Goal: Task Accomplishment & Management: Complete application form

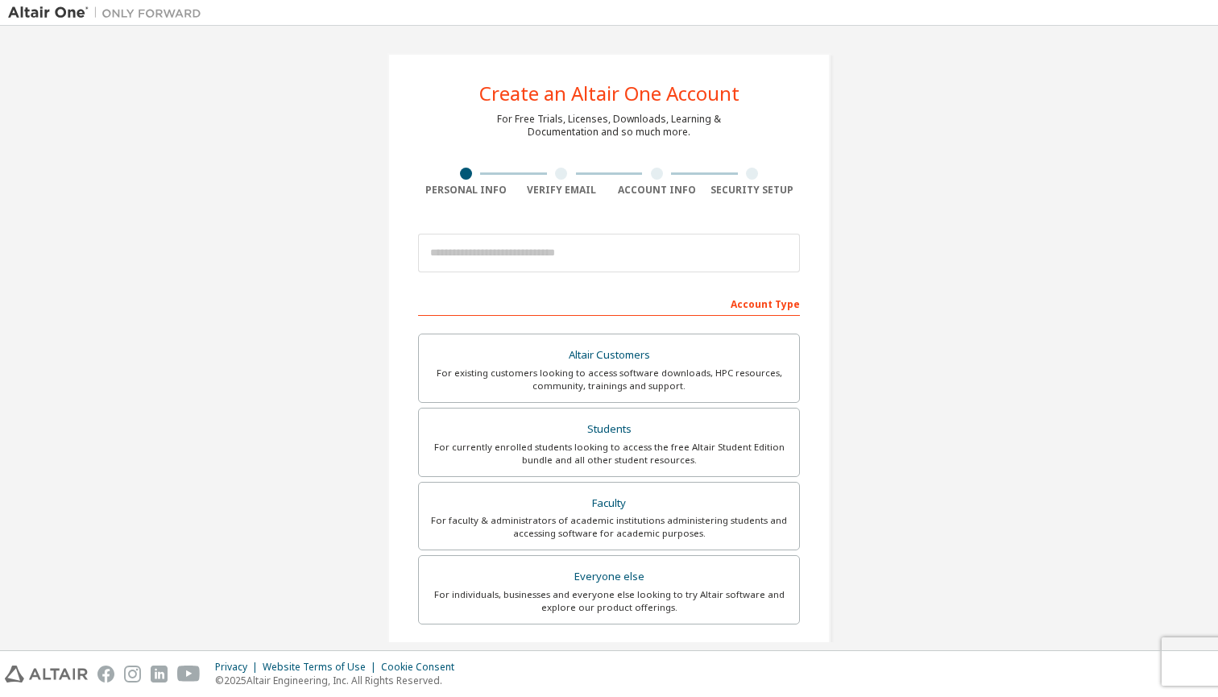
scroll to position [73, 0]
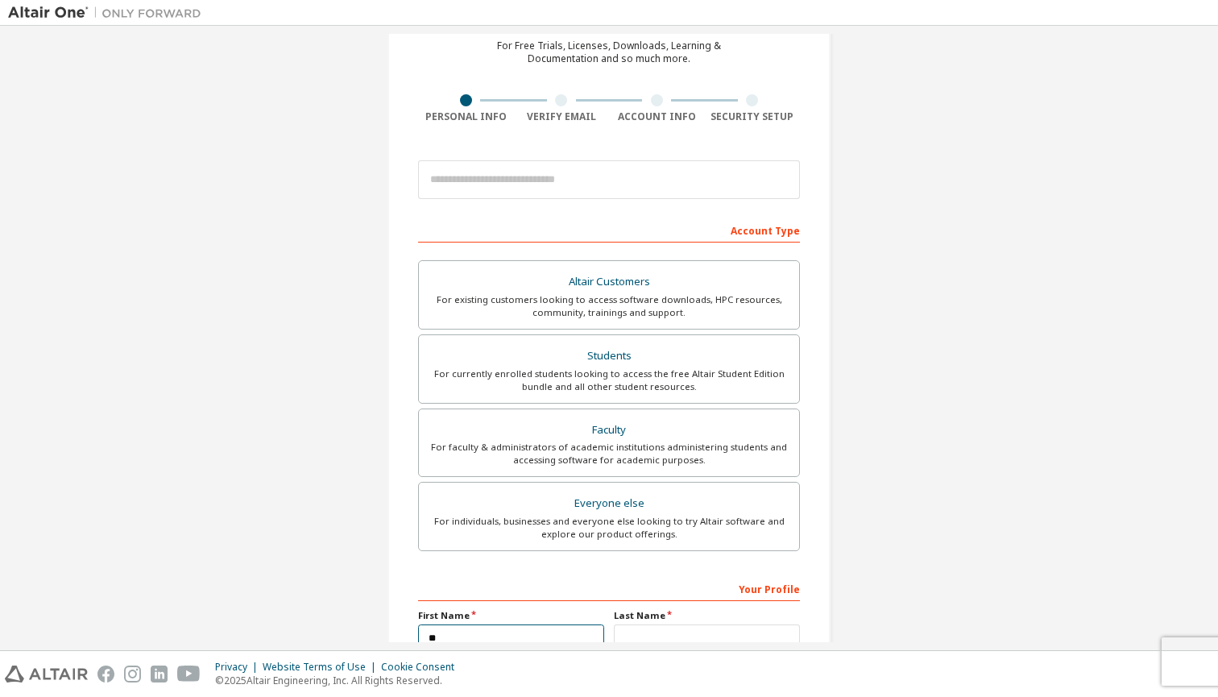
type input "*"
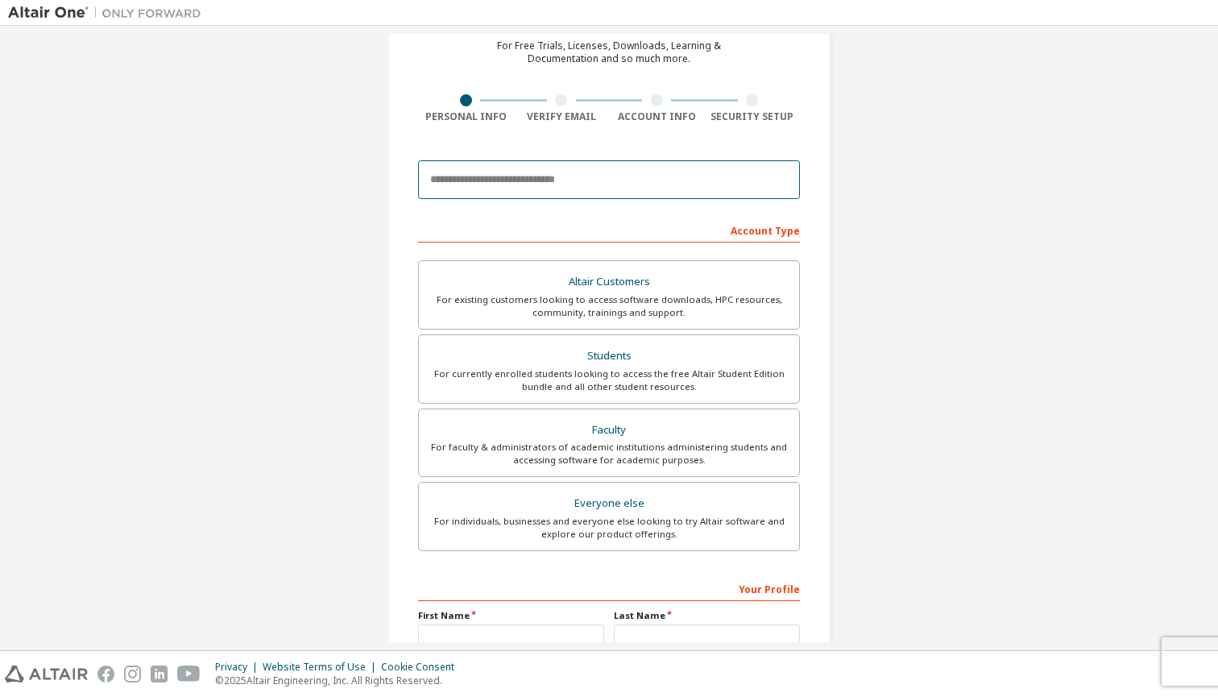
click at [516, 174] on input "email" at bounding box center [609, 179] width 382 height 39
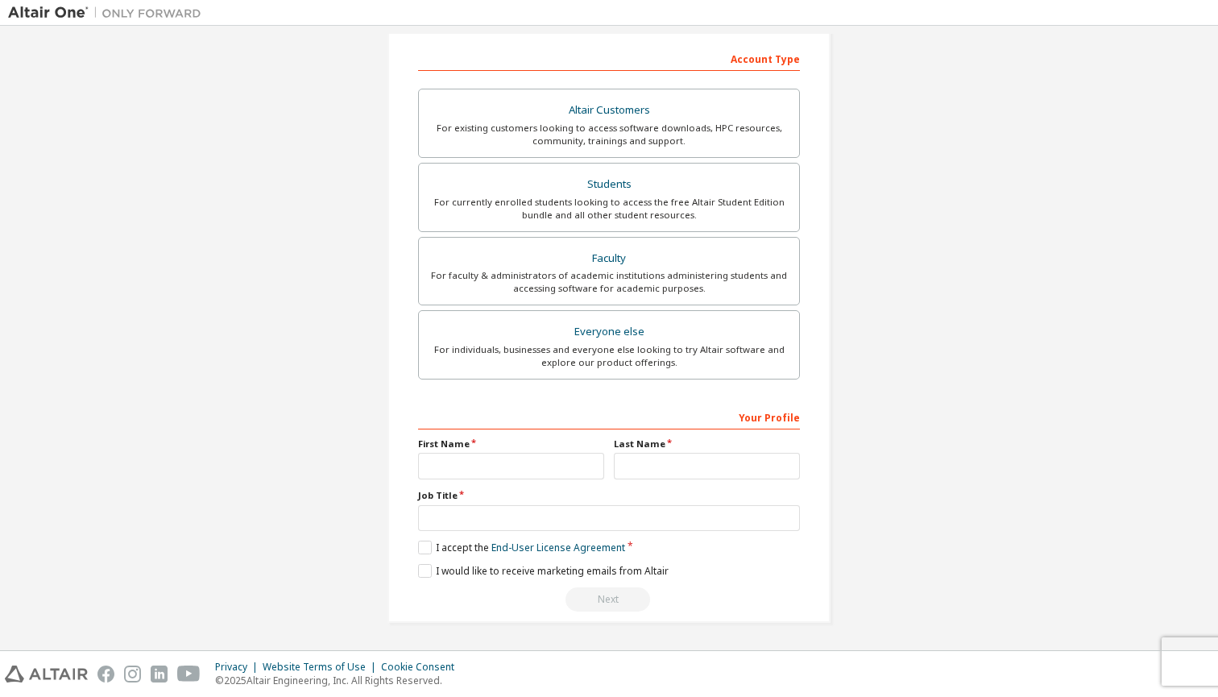
scroll to position [250, 0]
type input "**********"
click at [505, 474] on div "First Name" at bounding box center [511, 459] width 196 height 42
click at [483, 456] on input "text" at bounding box center [511, 466] width 186 height 27
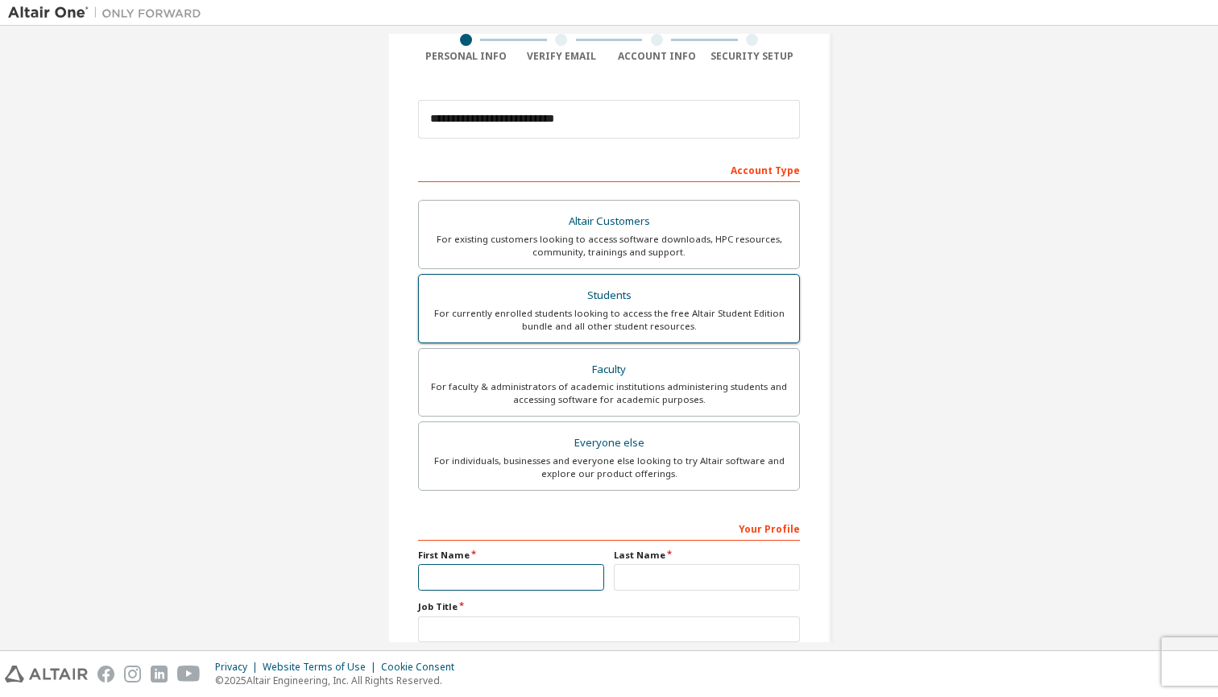
scroll to position [132, 0]
click at [591, 289] on div "Students" at bounding box center [609, 297] width 361 height 23
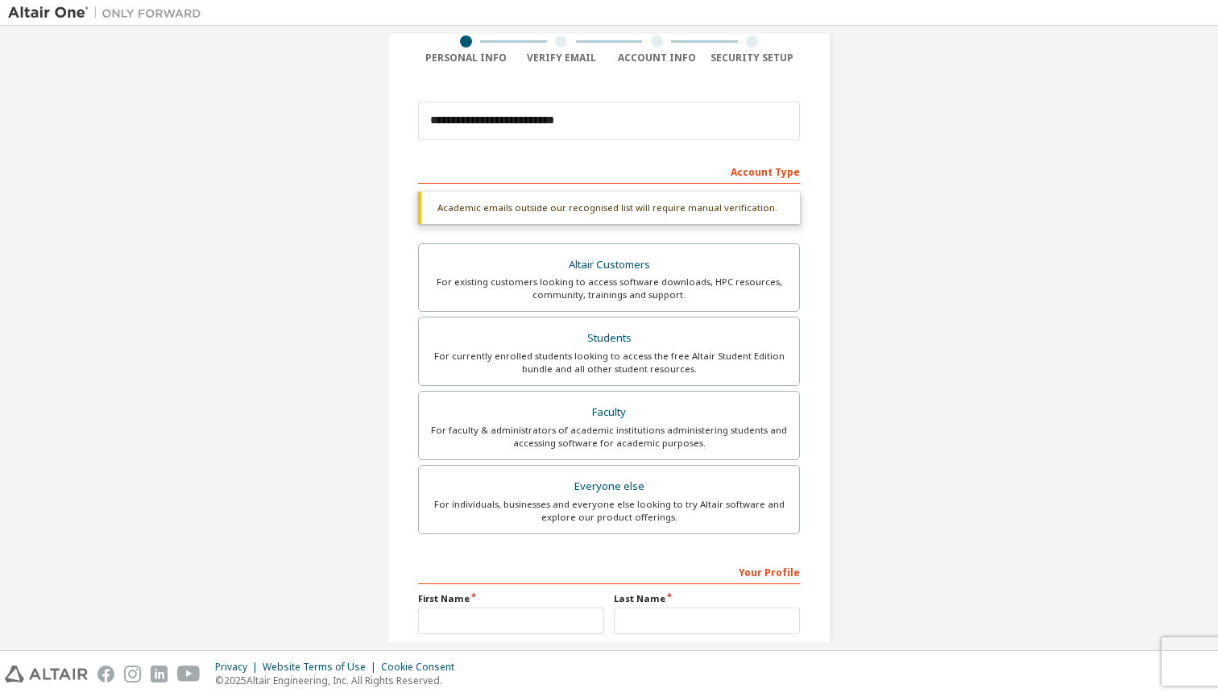
click at [761, 217] on div "Academic emails outside our recognised list will require manual verification." at bounding box center [609, 208] width 382 height 32
drag, startPoint x: 759, startPoint y: 207, endPoint x: 431, endPoint y: 203, distance: 328.0
click at [431, 203] on div "Academic emails outside our recognised list will require manual verification." at bounding box center [609, 208] width 382 height 32
click at [622, 342] on div "Students" at bounding box center [609, 338] width 361 height 23
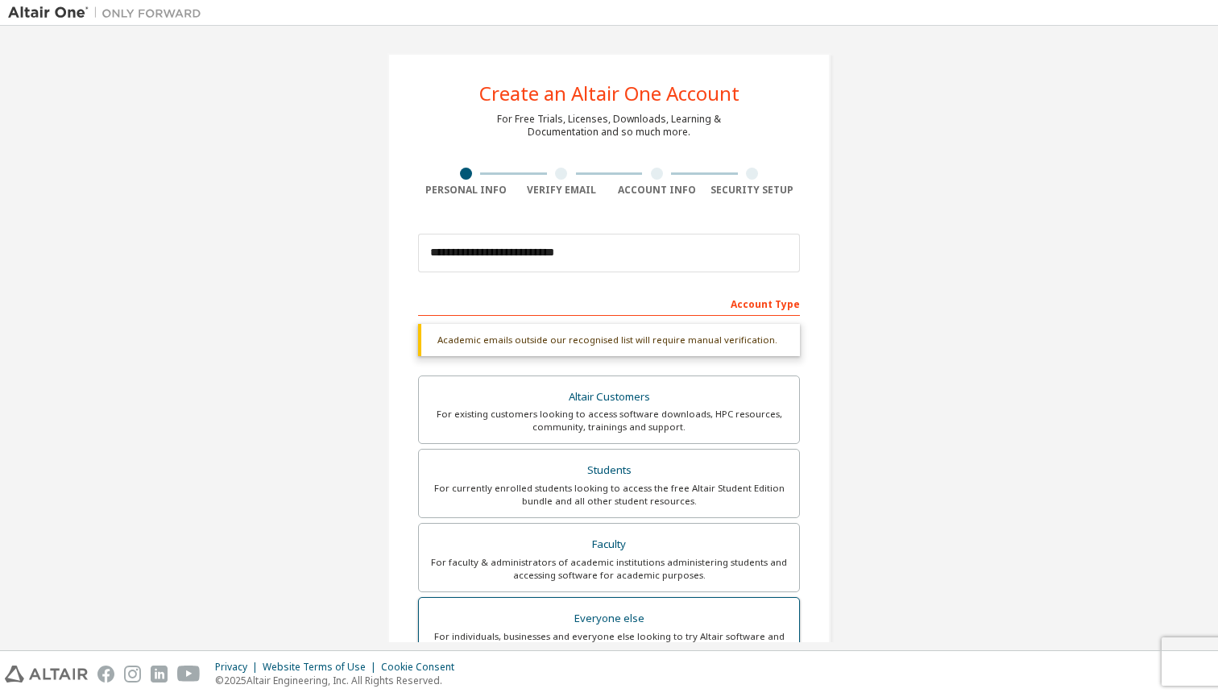
scroll to position [0, 0]
click at [556, 179] on div at bounding box center [561, 174] width 12 height 12
click at [718, 342] on div "Academic emails outside our recognised list will require manual verification." at bounding box center [609, 340] width 382 height 32
drag, startPoint x: 595, startPoint y: 342, endPoint x: 802, endPoint y: 344, distance: 207.1
click at [802, 344] on div "**********" at bounding box center [609, 481] width 443 height 857
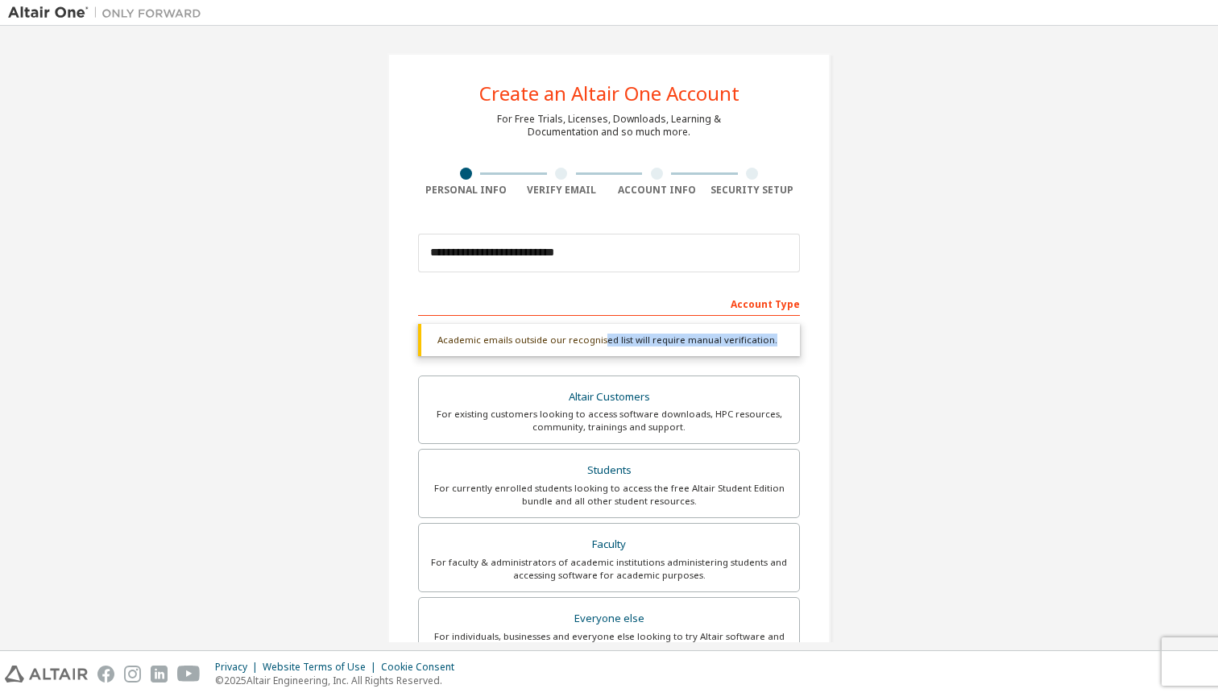
click at [802, 344] on div "**********" at bounding box center [609, 481] width 443 height 857
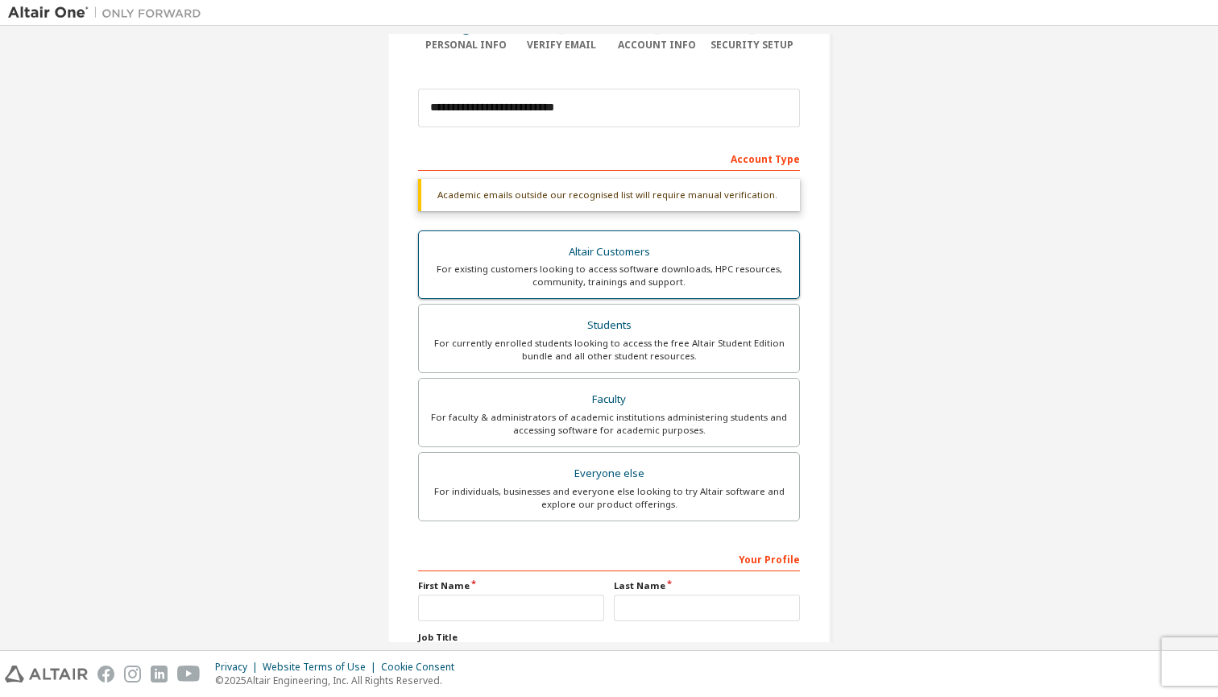
scroll to position [147, 0]
click at [635, 328] on div "Students" at bounding box center [609, 323] width 361 height 23
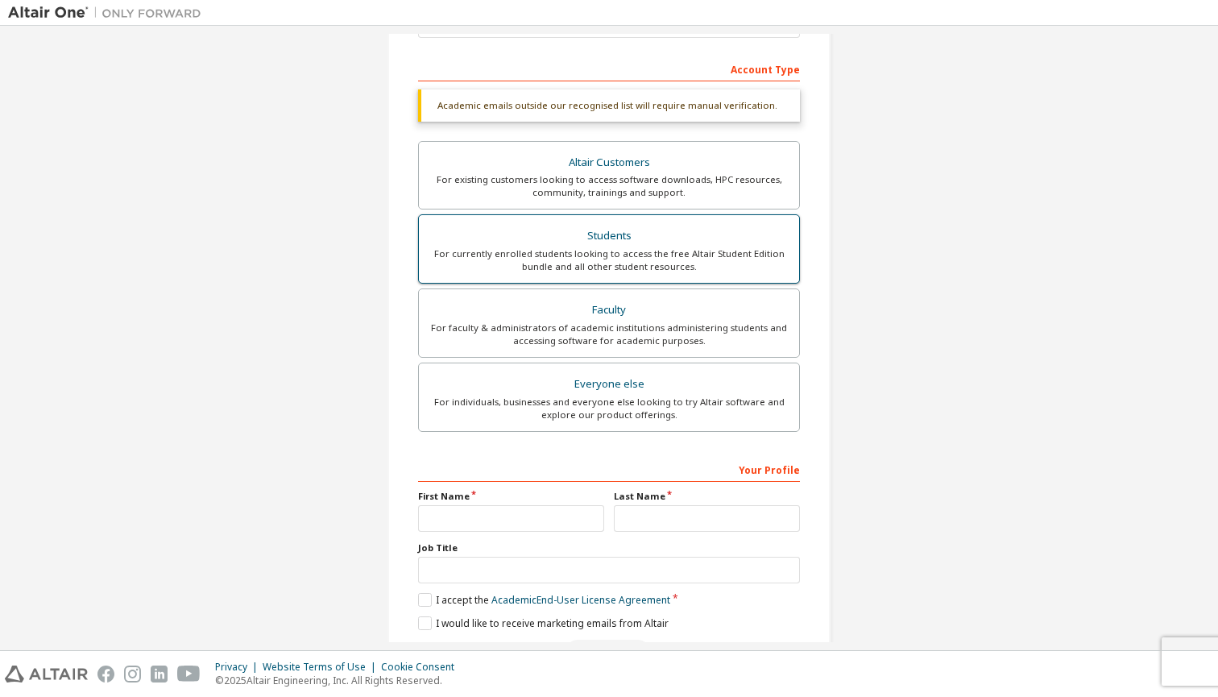
scroll to position [239, 0]
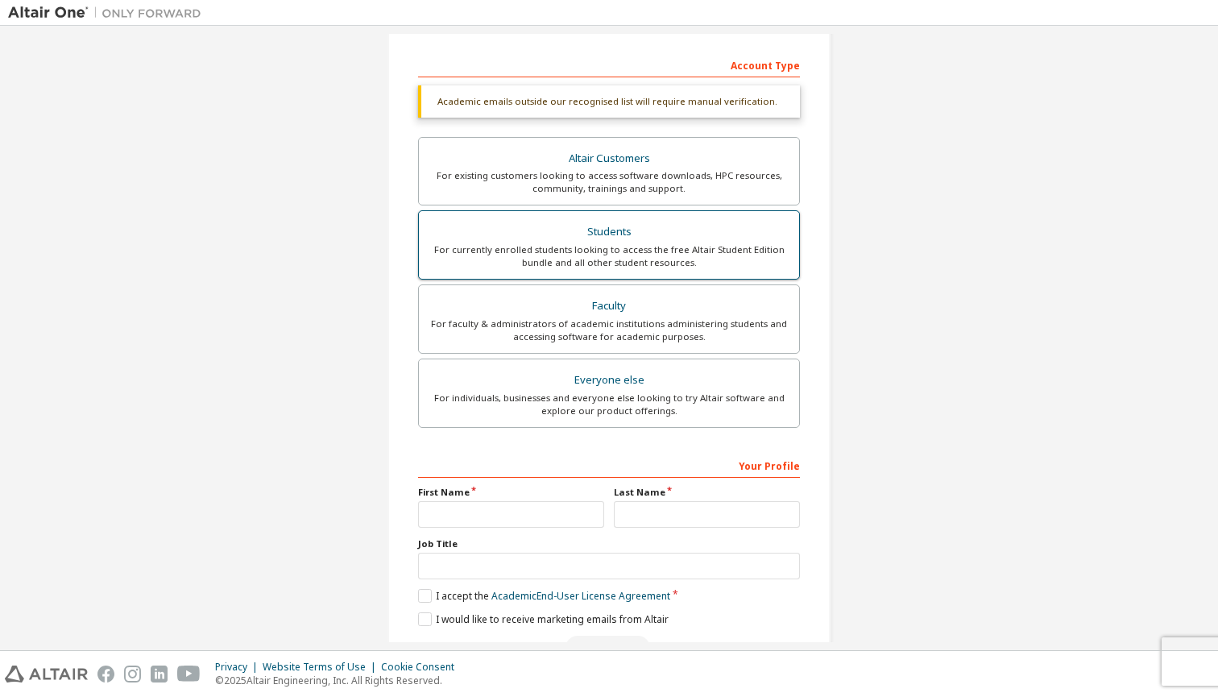
click at [616, 235] on div "Students" at bounding box center [609, 232] width 361 height 23
click at [724, 243] on div "For currently enrolled students looking to access the free Altair Student Editi…" at bounding box center [609, 256] width 361 height 26
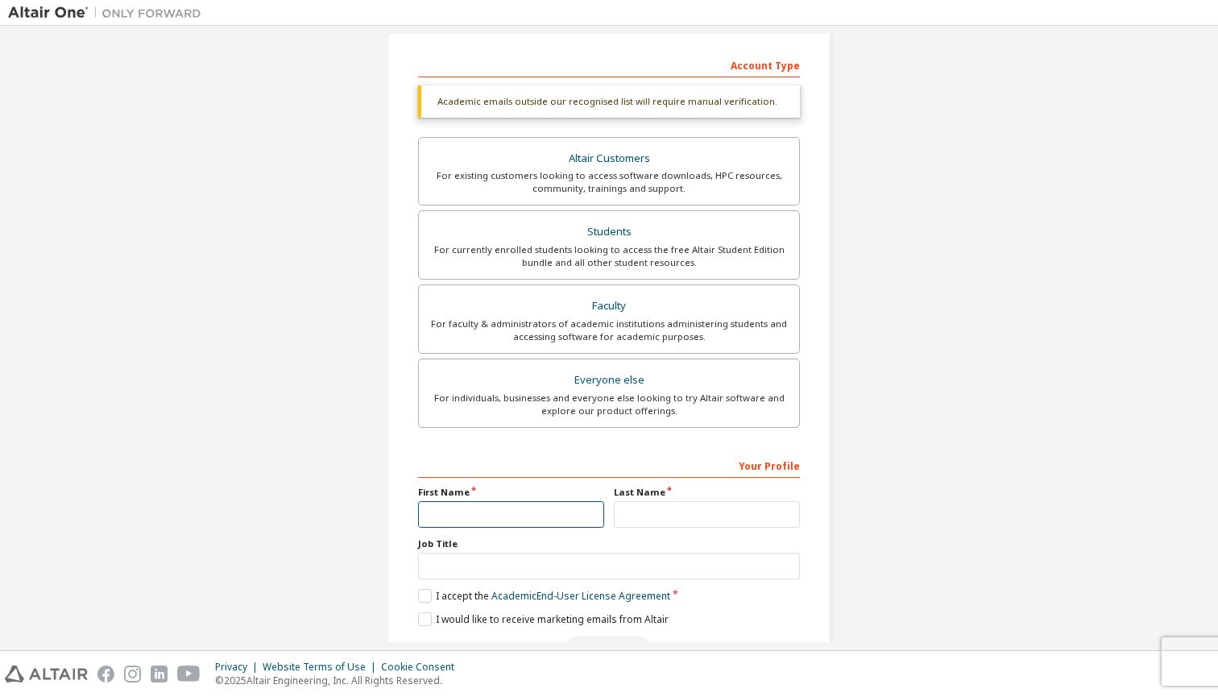
click at [507, 508] on input "text" at bounding box center [511, 514] width 186 height 27
type input "*********"
type input "*"
type input "********"
type input "*"
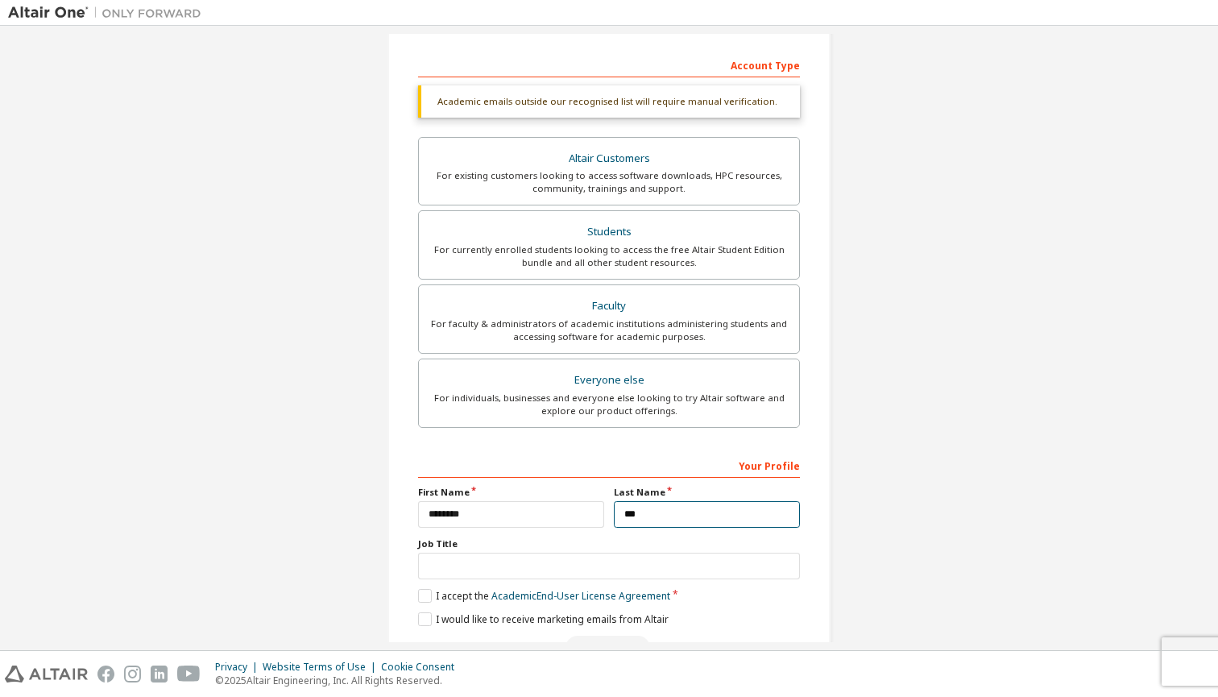
type input "***"
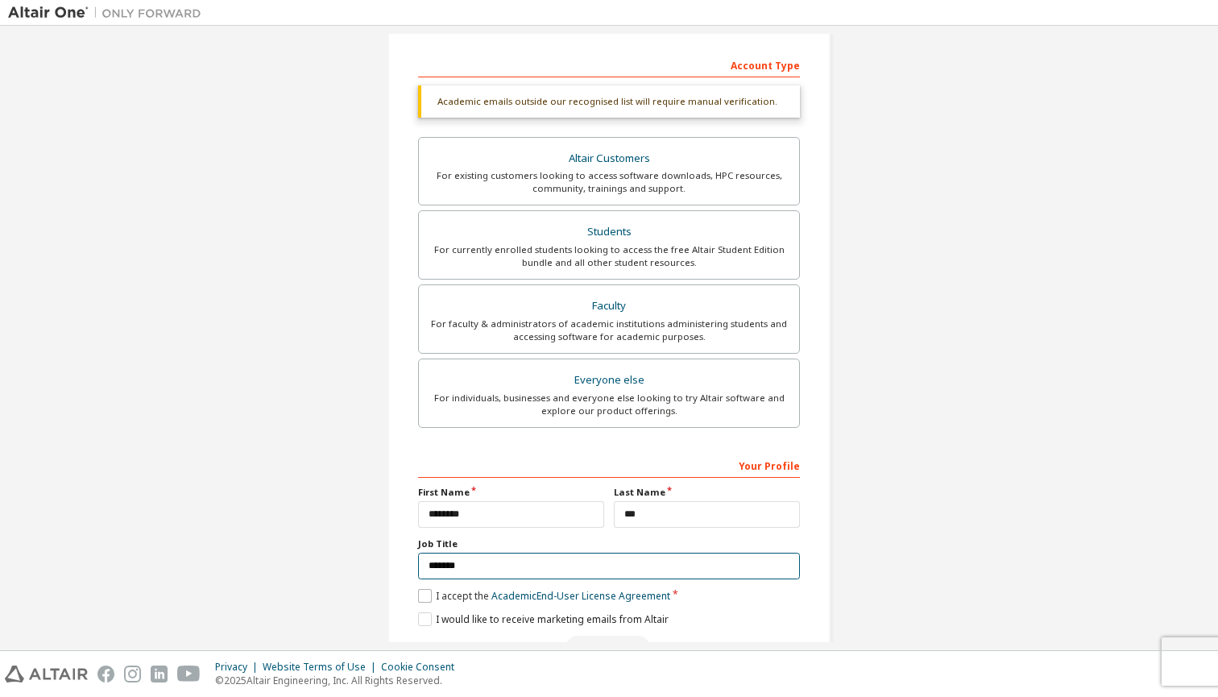
type input "*******"
click at [423, 593] on label "I accept the Academic End-User License Agreement" at bounding box center [544, 596] width 252 height 14
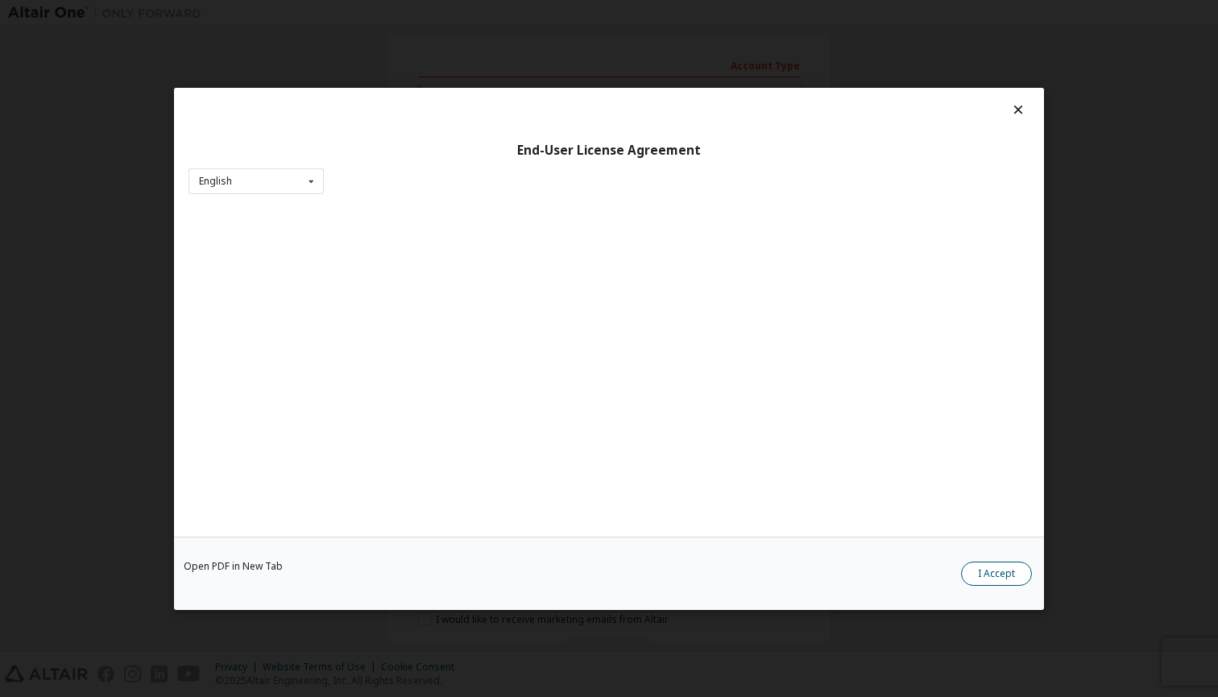
click at [1006, 575] on button "I Accept" at bounding box center [996, 573] width 71 height 24
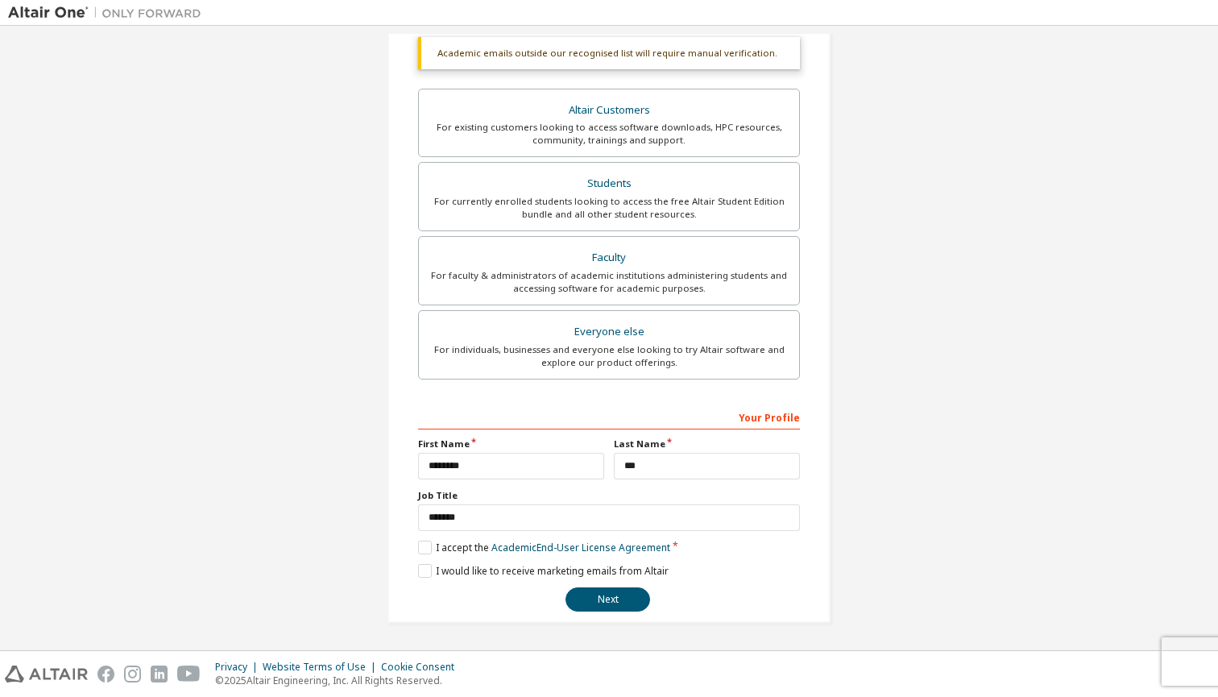
scroll to position [285, 0]
click at [615, 606] on button "Next" at bounding box center [608, 601] width 85 height 24
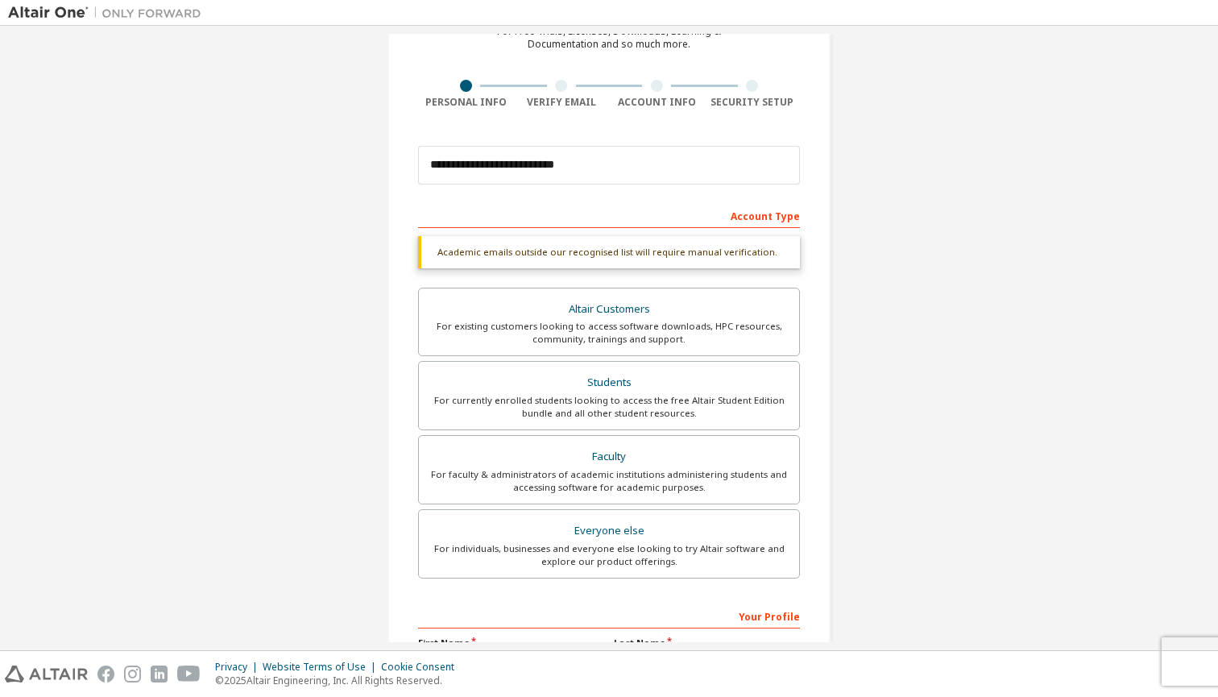
scroll to position [131, 0]
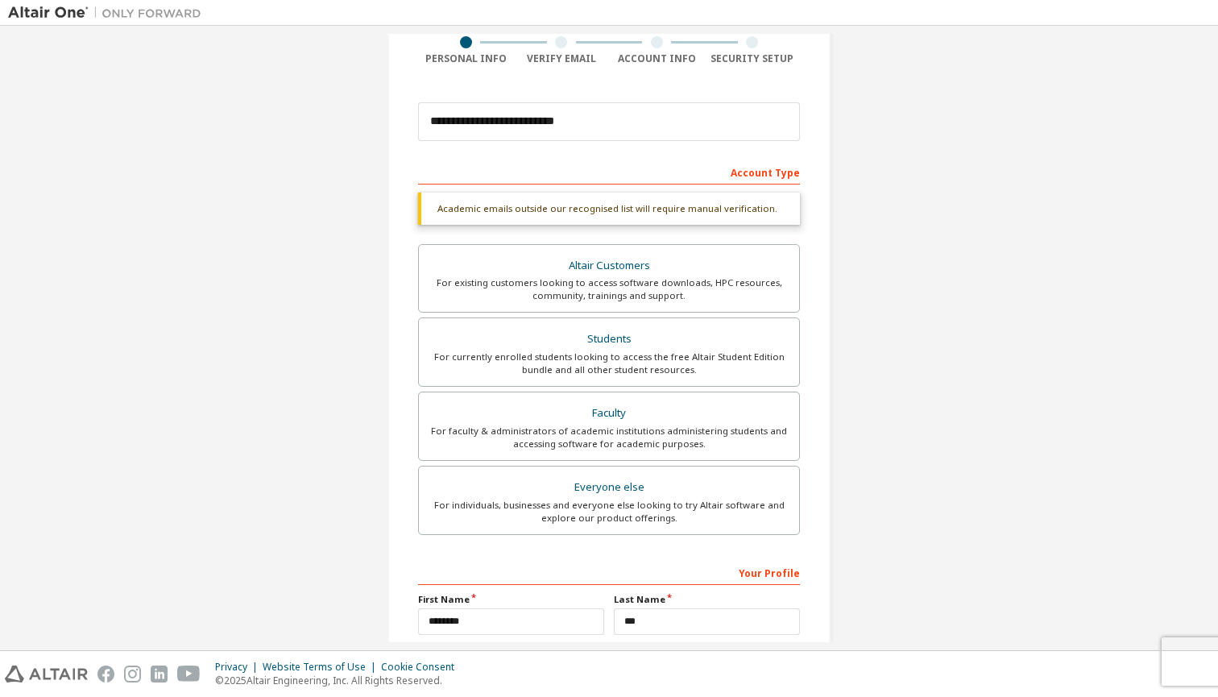
click at [567, 209] on div "Academic emails outside our recognised list will require manual verification." at bounding box center [609, 209] width 382 height 32
click at [587, 343] on div "Students" at bounding box center [609, 339] width 361 height 23
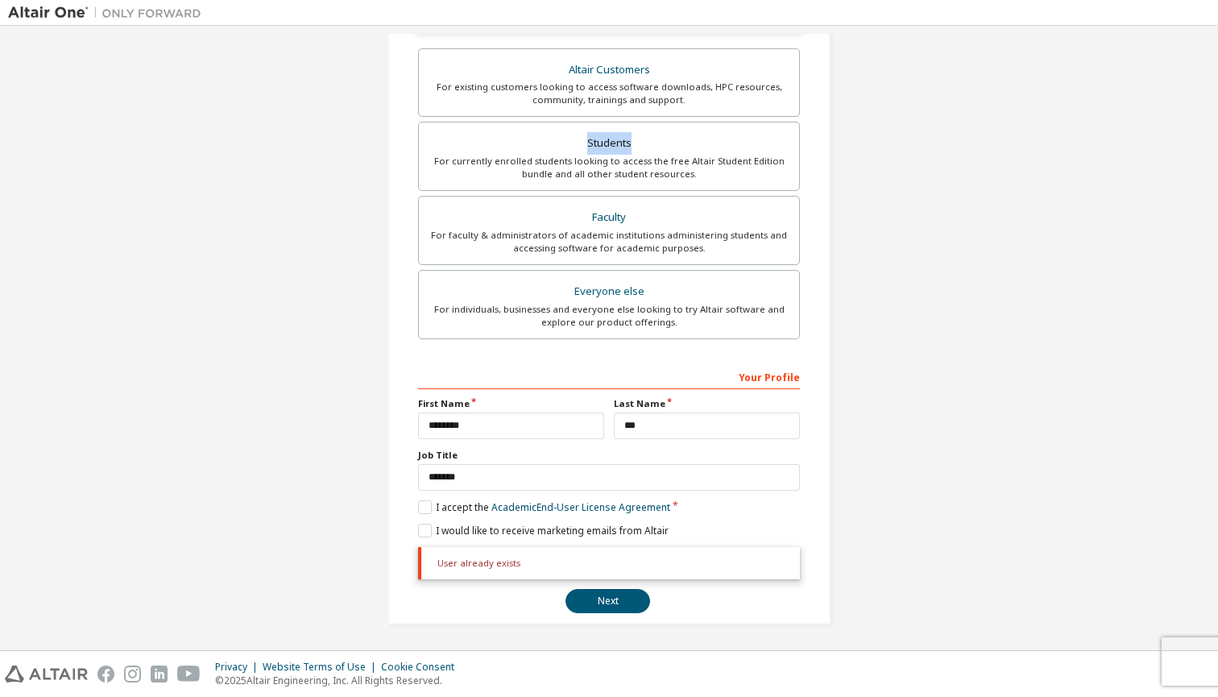
scroll to position [326, 0]
click at [504, 563] on div "User already exists" at bounding box center [609, 564] width 382 height 32
click at [604, 599] on button "Next" at bounding box center [608, 602] width 85 height 24
click at [472, 560] on div "User already exists" at bounding box center [609, 564] width 382 height 32
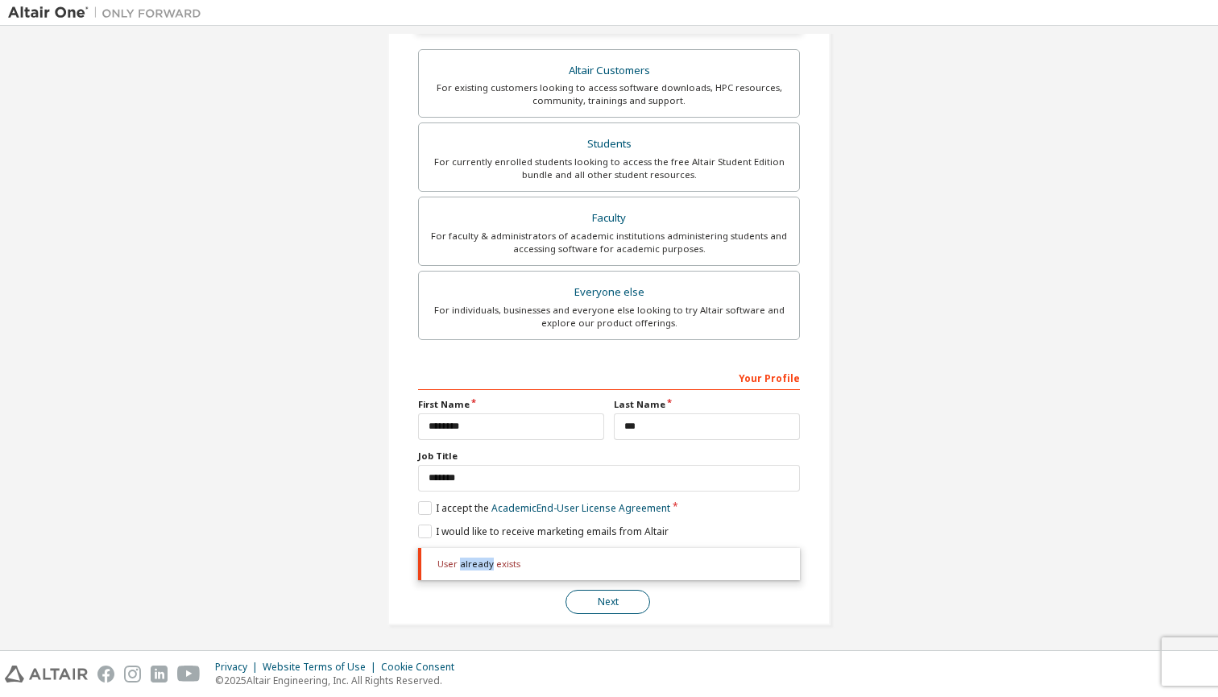
click at [593, 598] on button "Next" at bounding box center [608, 602] width 85 height 24
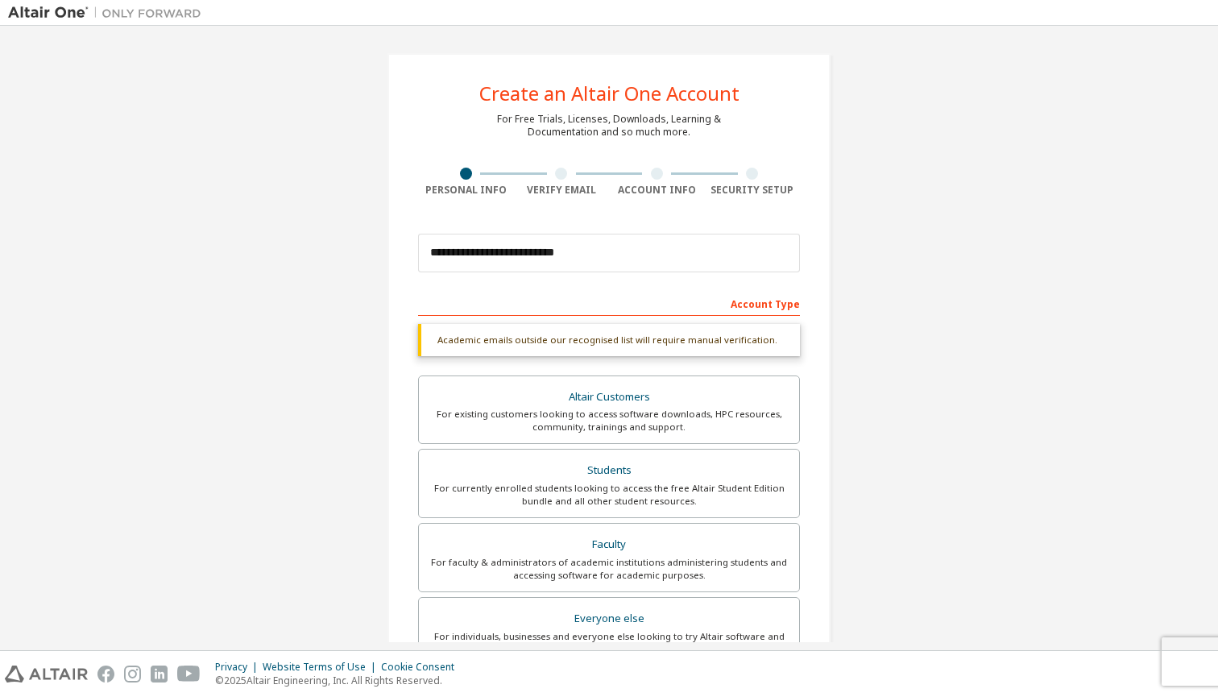
scroll to position [0, 0]
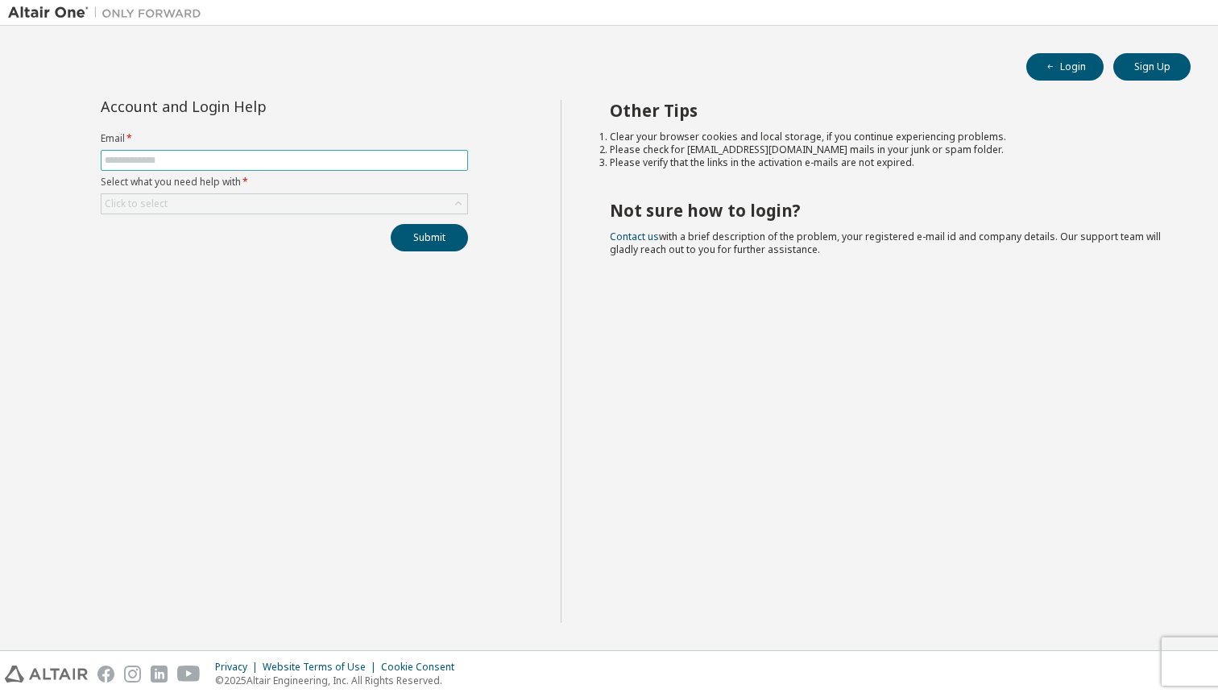
click at [187, 171] on span at bounding box center [284, 160] width 367 height 21
type input "**********"
click at [158, 202] on div "Click to select" at bounding box center [136, 203] width 63 height 13
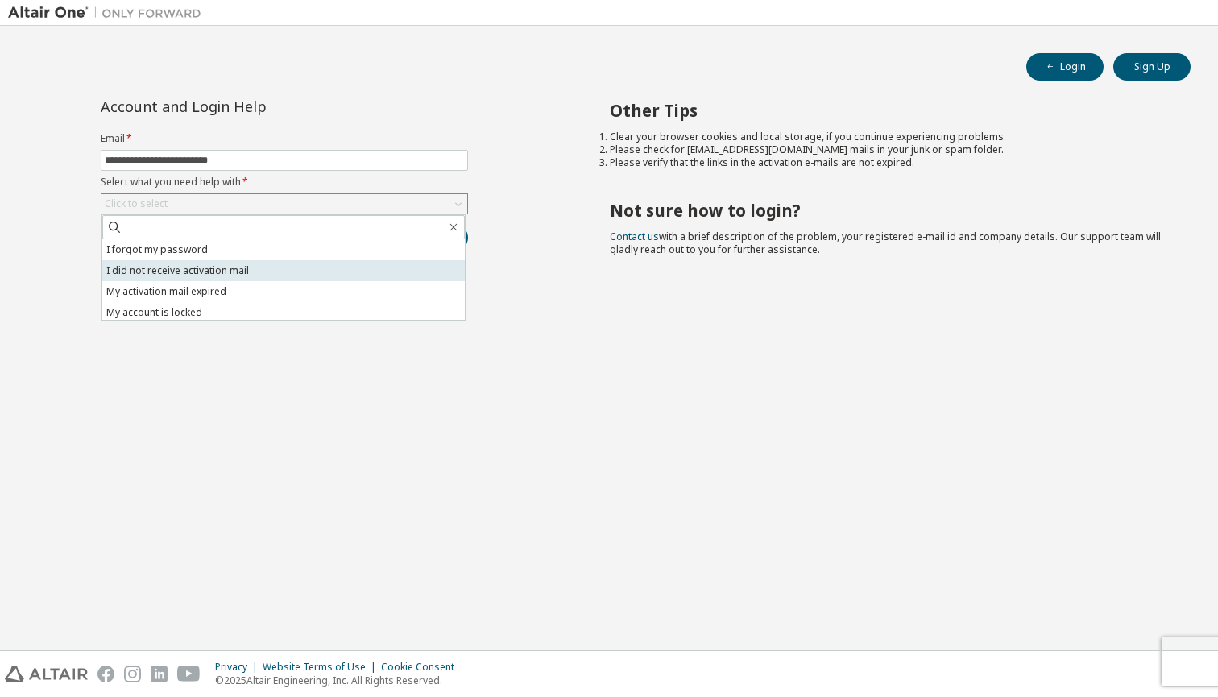
click at [230, 268] on li "I did not receive activation mail" at bounding box center [283, 270] width 363 height 21
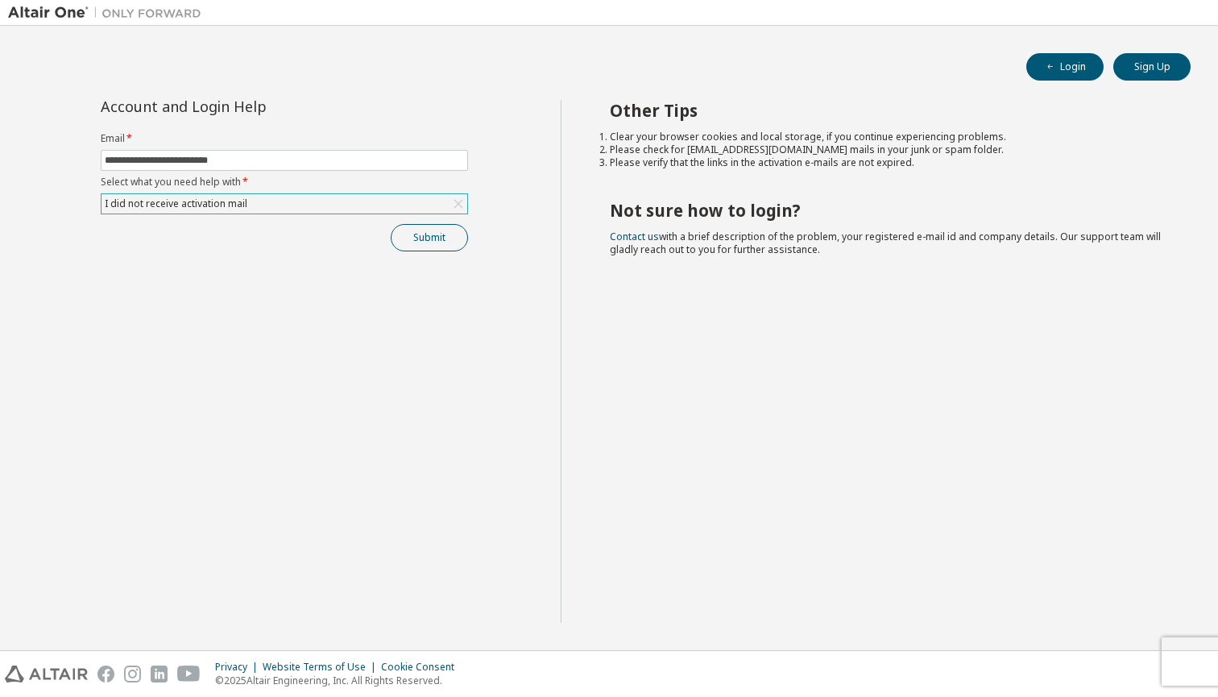
click at [430, 241] on button "Submit" at bounding box center [429, 237] width 77 height 27
click at [1107, 651] on link "Altair support" at bounding box center [1101, 653] width 64 height 14
drag, startPoint x: 1215, startPoint y: 660, endPoint x: 1164, endPoint y: 605, distance: 74.7
click at [1164, 605] on div "**********" at bounding box center [609, 348] width 1218 height 697
click at [1183, 648] on icon "button" at bounding box center [1185, 653] width 10 height 10
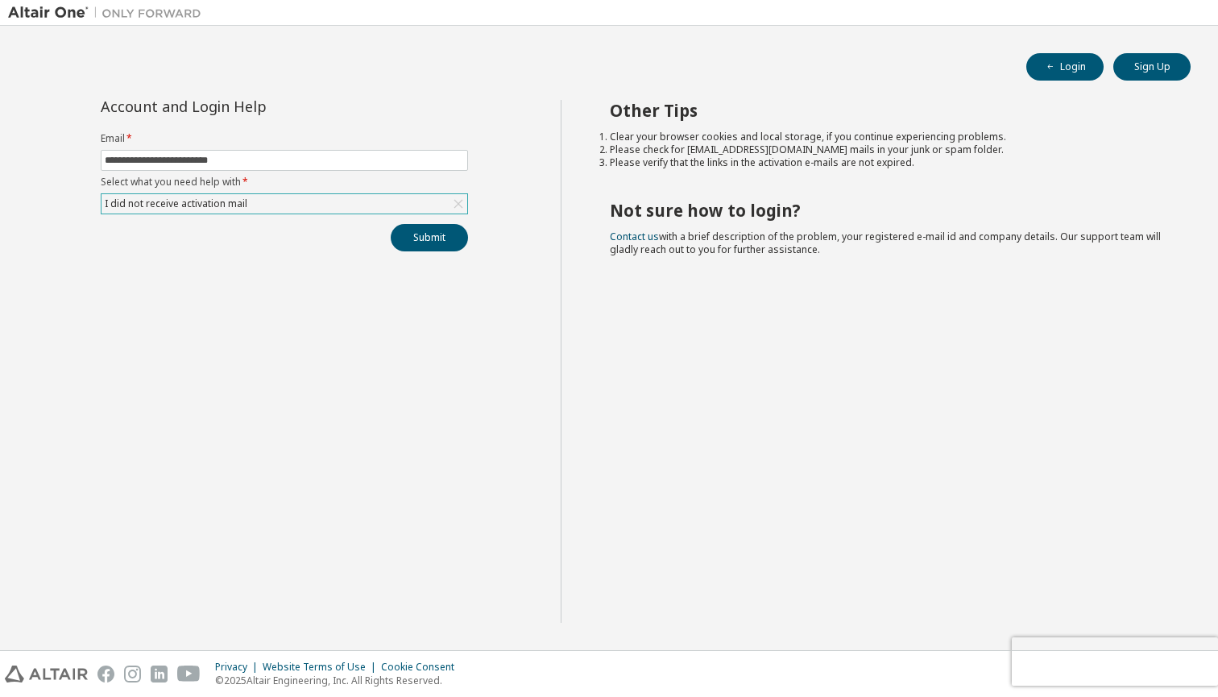
click at [1165, 662] on div "Privacy Website Terms of Use Cookie Consent © 2025 Altair Engineering, Inc. All…" at bounding box center [609, 674] width 1218 height 46
click at [1042, 661] on div "Privacy Website Terms of Use Cookie Consent © 2025 Altair Engineering, Inc. All…" at bounding box center [609, 674] width 1218 height 46
click at [361, 206] on div "I did not receive activation mail" at bounding box center [285, 203] width 366 height 19
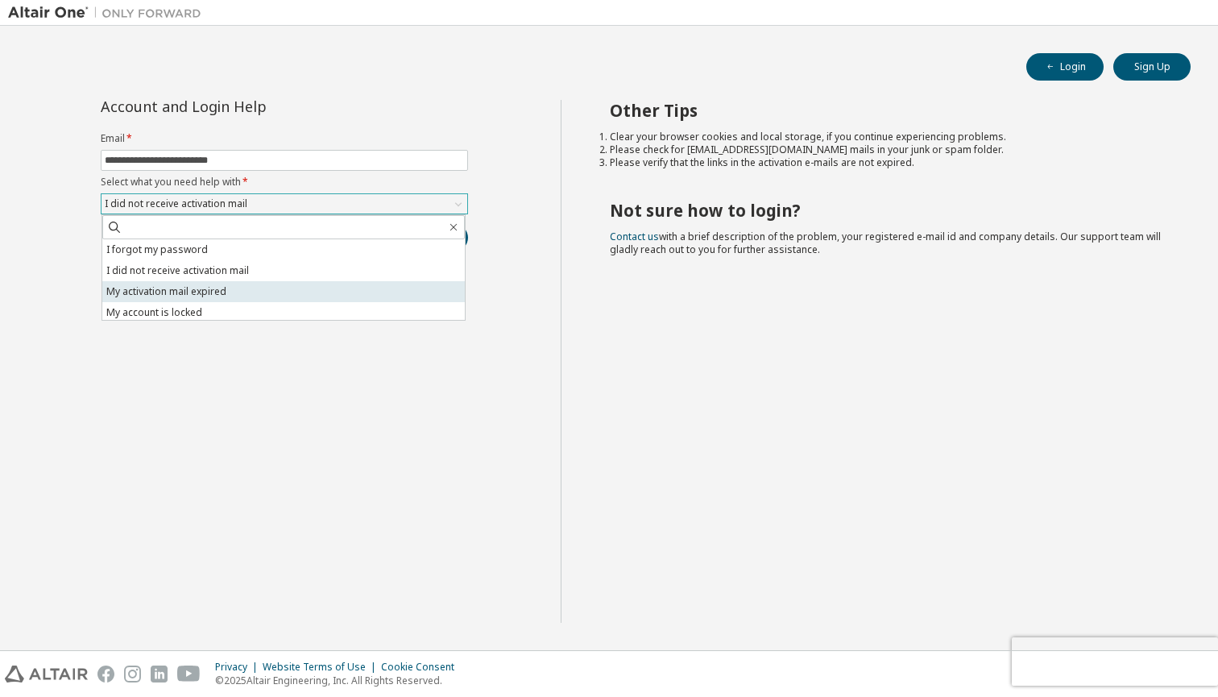
click at [250, 296] on li "My activation mail expired" at bounding box center [283, 291] width 363 height 21
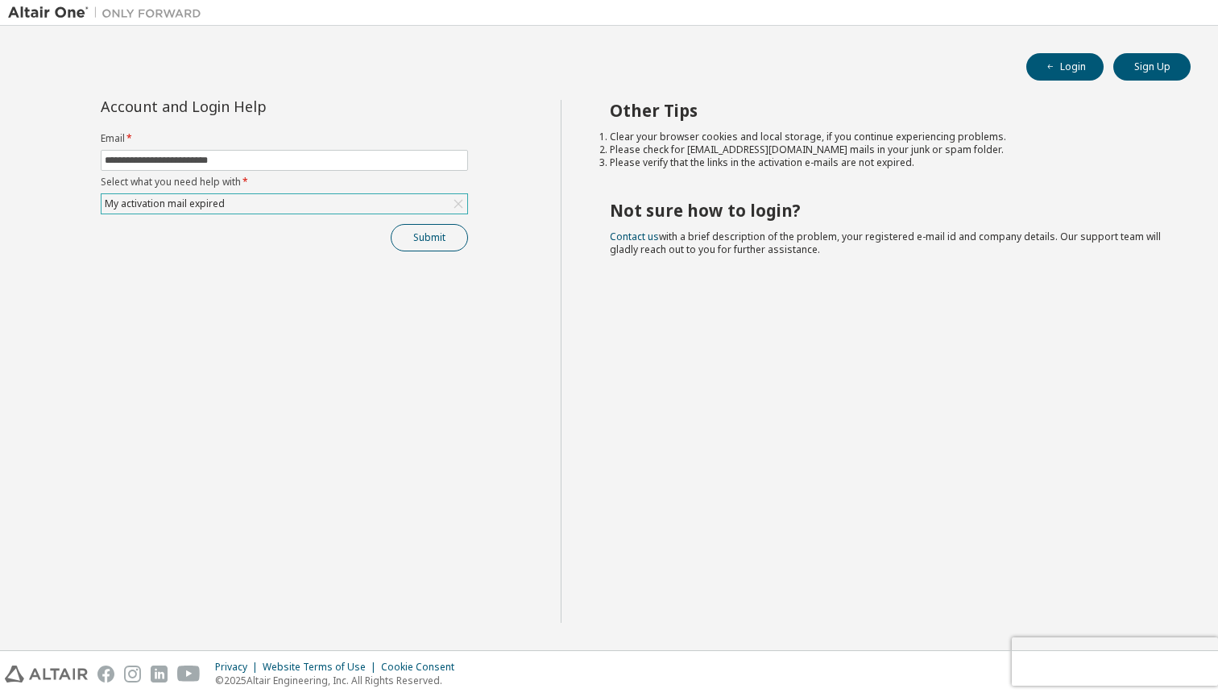
click at [399, 249] on button "Submit" at bounding box center [429, 237] width 77 height 27
click at [346, 214] on div "My activation mail expired" at bounding box center [284, 203] width 367 height 21
click at [330, 206] on div "My activation mail expired" at bounding box center [285, 203] width 366 height 19
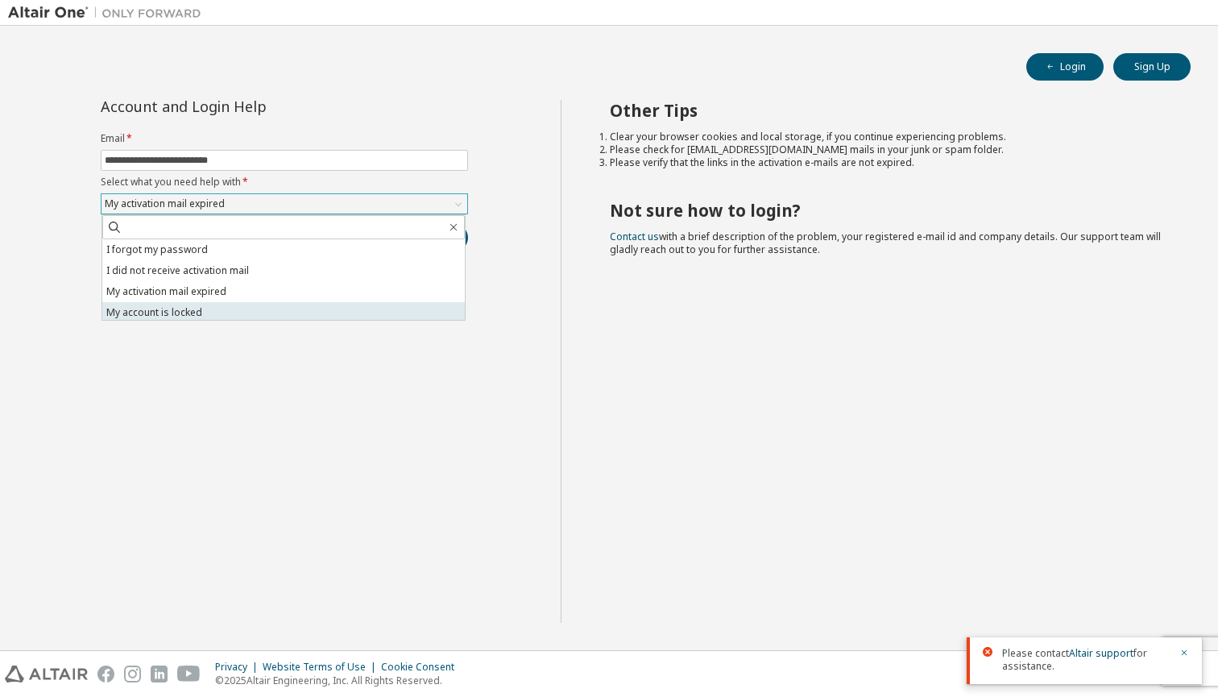
click at [259, 309] on li "My account is locked" at bounding box center [283, 312] width 363 height 21
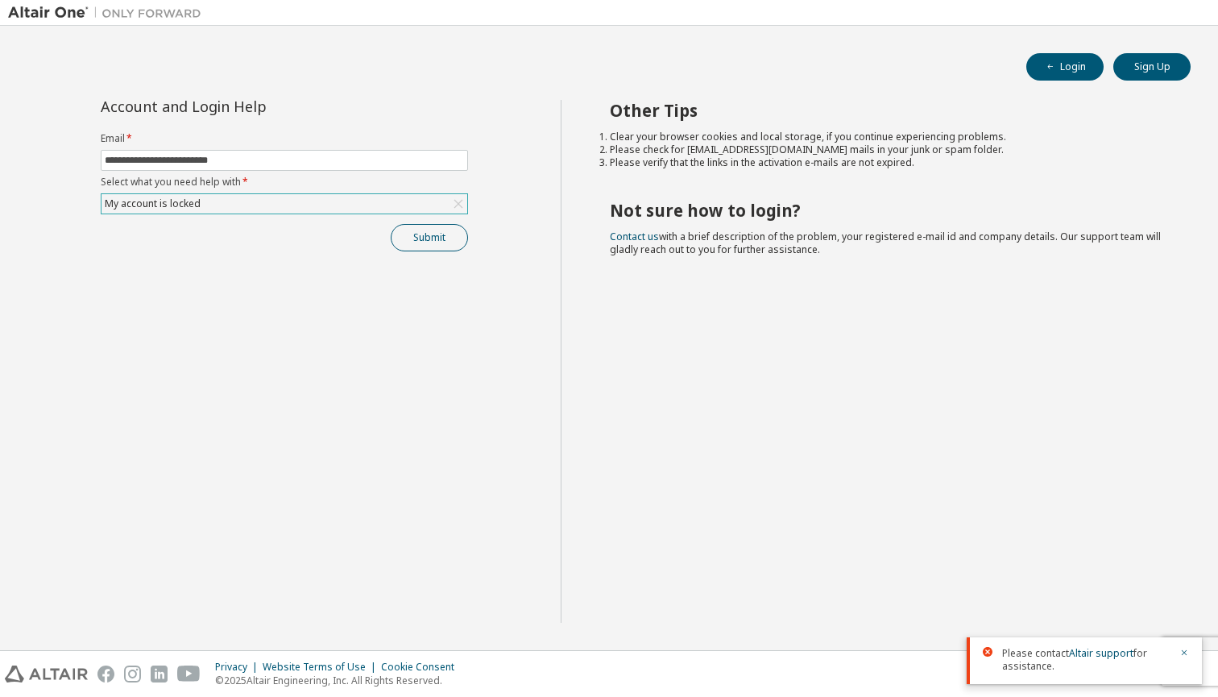
click at [435, 229] on button "Submit" at bounding box center [429, 237] width 77 height 27
click at [1112, 654] on link "Altair support" at bounding box center [1101, 653] width 64 height 14
click at [1186, 590] on icon "button" at bounding box center [1185, 593] width 10 height 10
click at [1185, 651] on icon "button" at bounding box center [1185, 653] width 10 height 10
click at [1008, 379] on div "Other Tips Clear your browser cookies and local storage, if you continue experi…" at bounding box center [886, 361] width 650 height 523
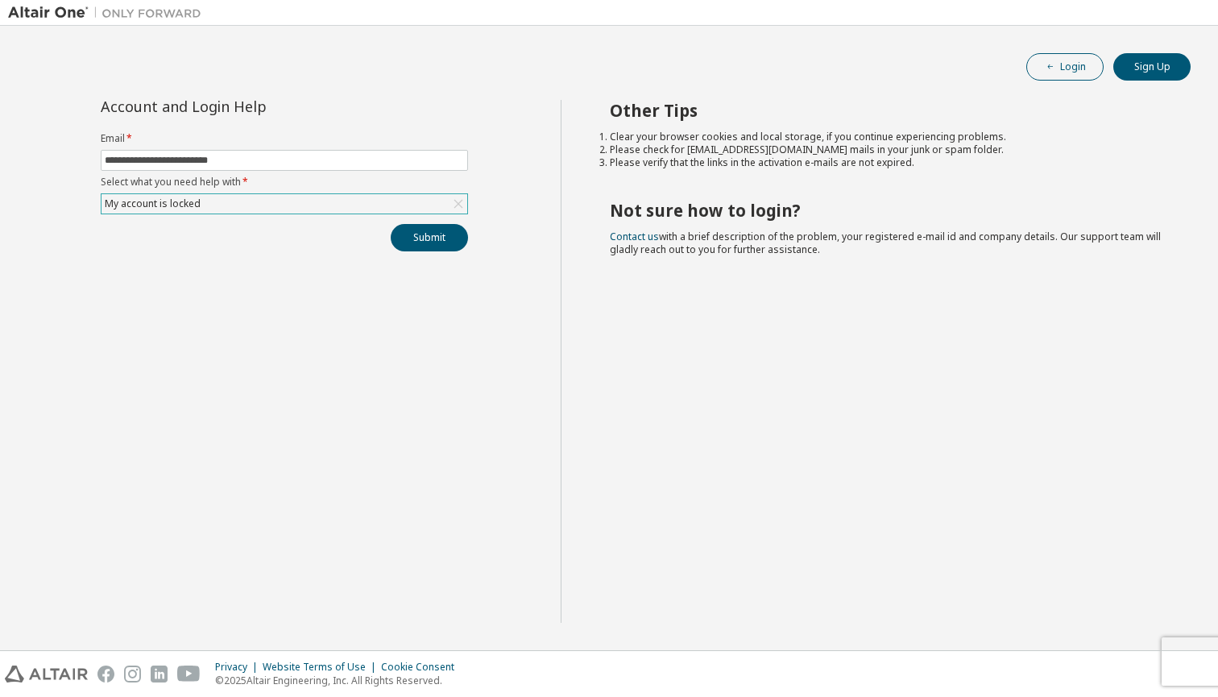
click at [1057, 53] on button "Login" at bounding box center [1065, 66] width 77 height 27
click at [1086, 66] on button "Login" at bounding box center [1065, 66] width 77 height 27
